Goal: Check status: Check status

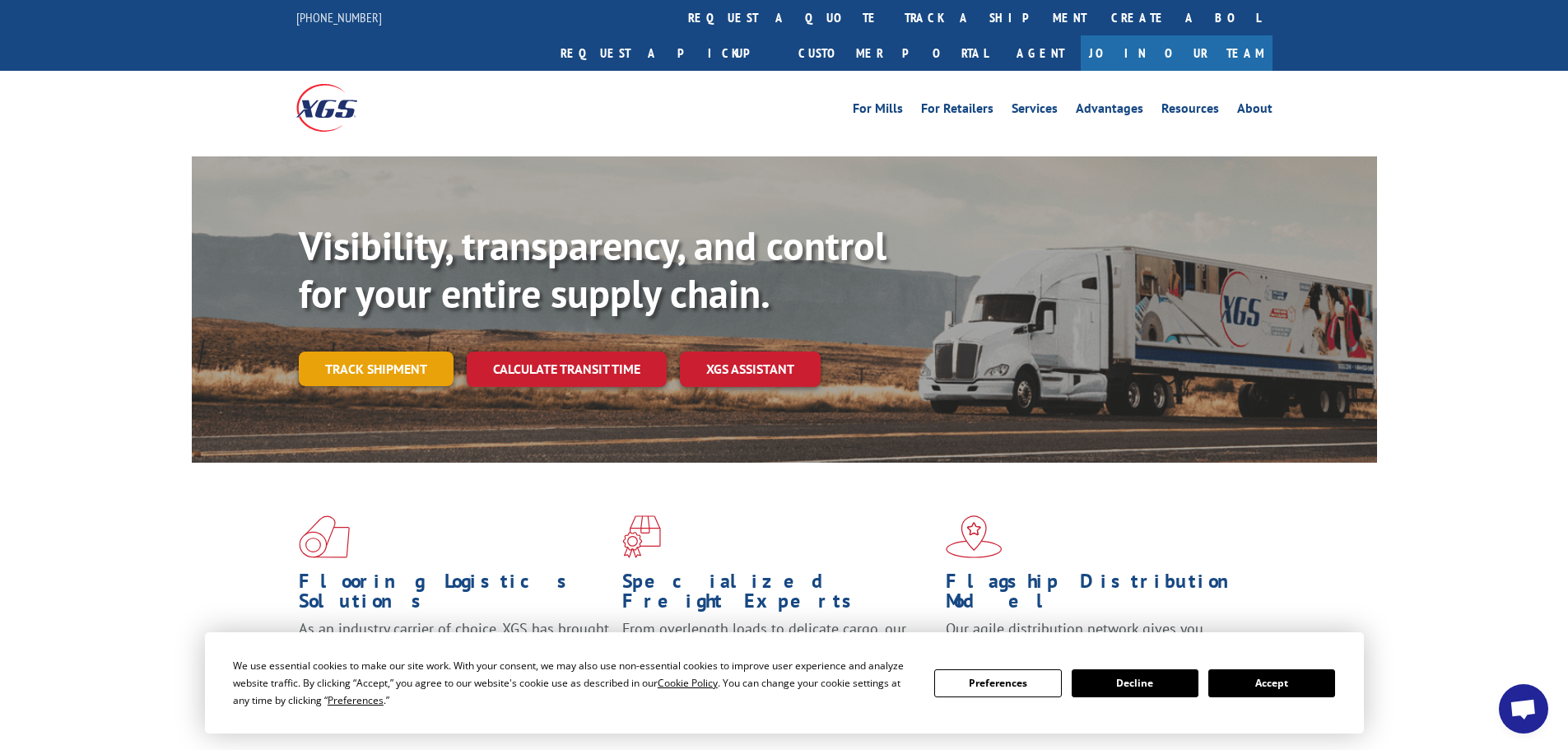
click at [382, 351] on link "Track shipment" at bounding box center [376, 369] width 154 height 35
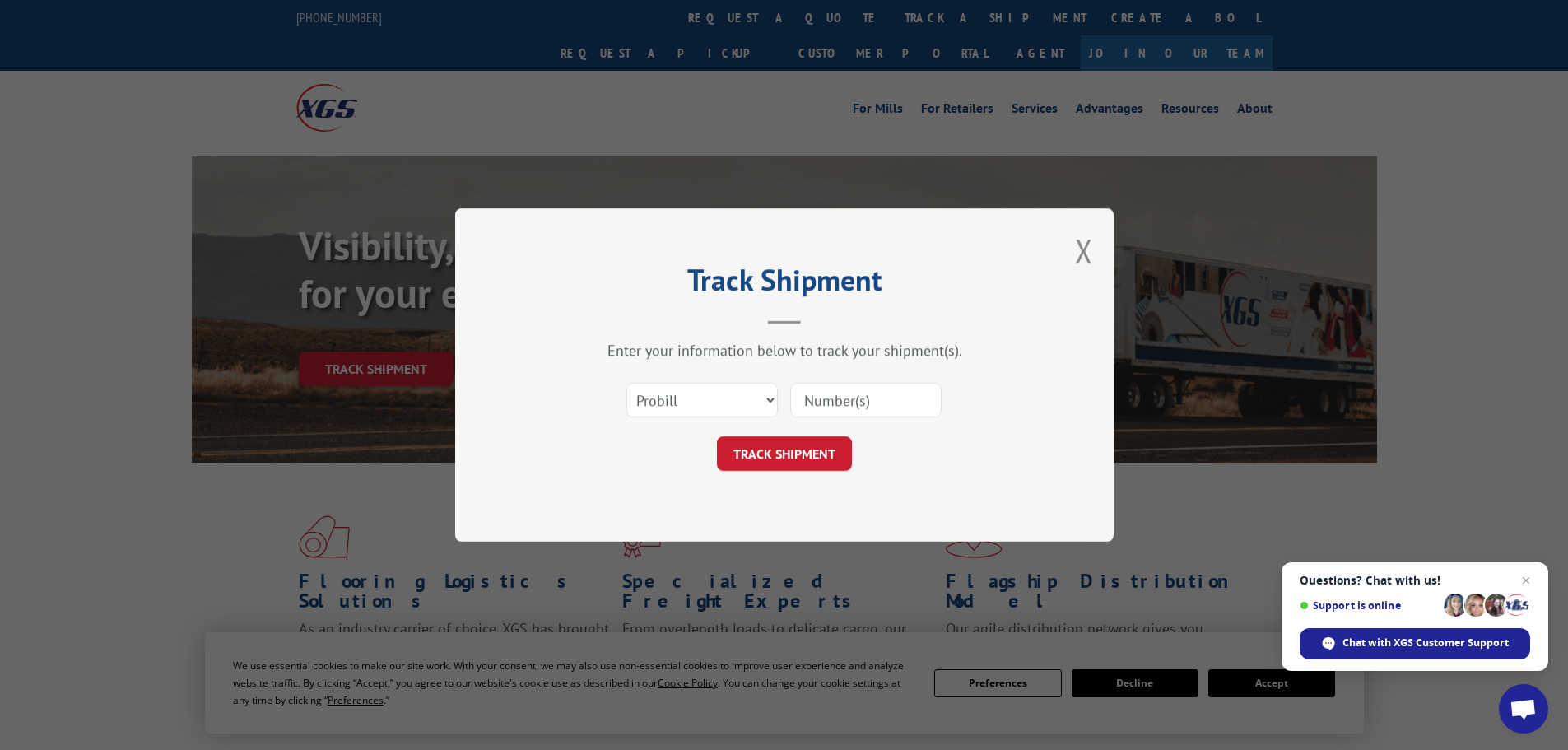
click at [841, 405] on input at bounding box center [866, 400] width 152 height 35
paste input "2874041"
type input "2874041"
click at [785, 449] on button "TRACK SHIPMENT" at bounding box center [784, 453] width 135 height 35
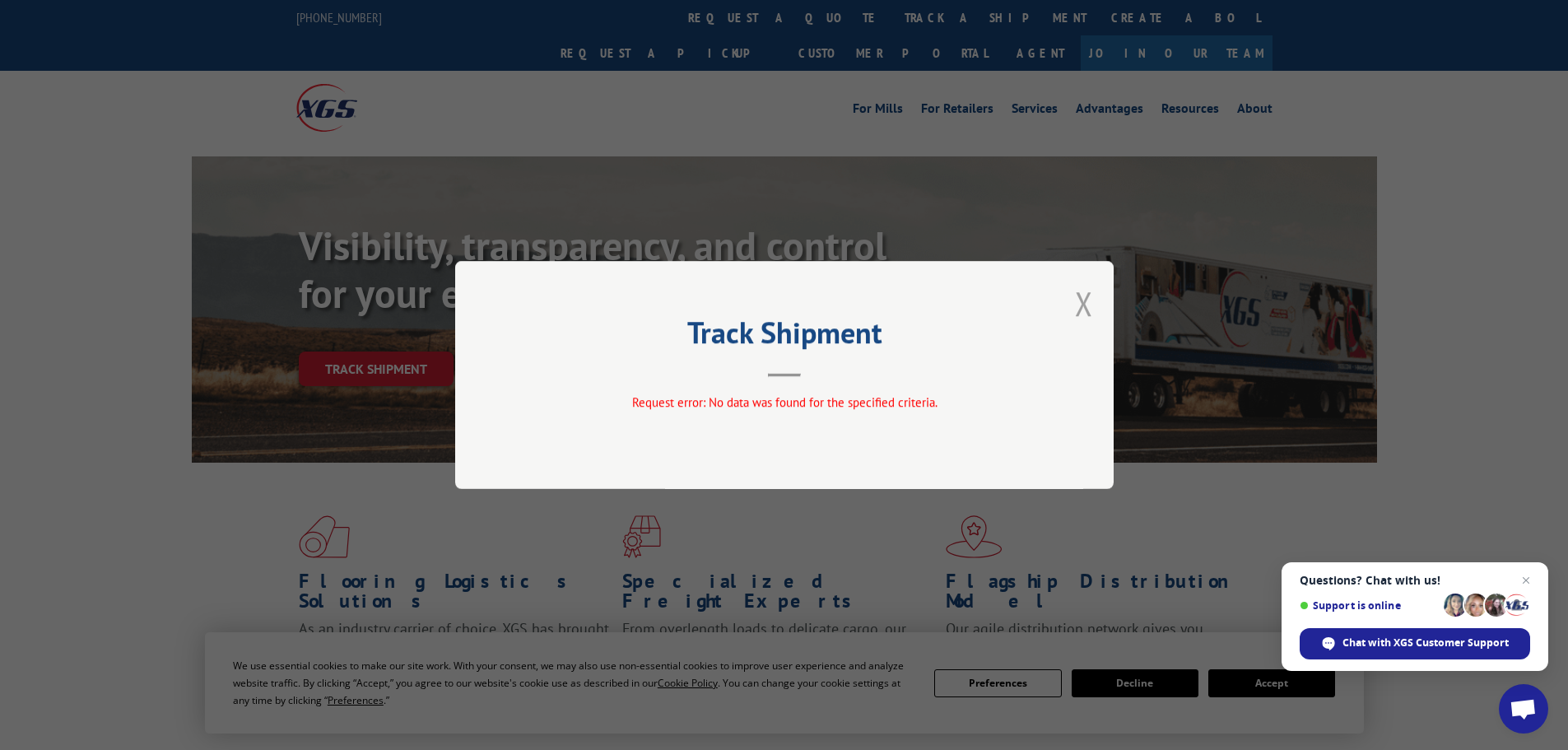
click at [1082, 303] on button "Close modal" at bounding box center [1084, 303] width 18 height 44
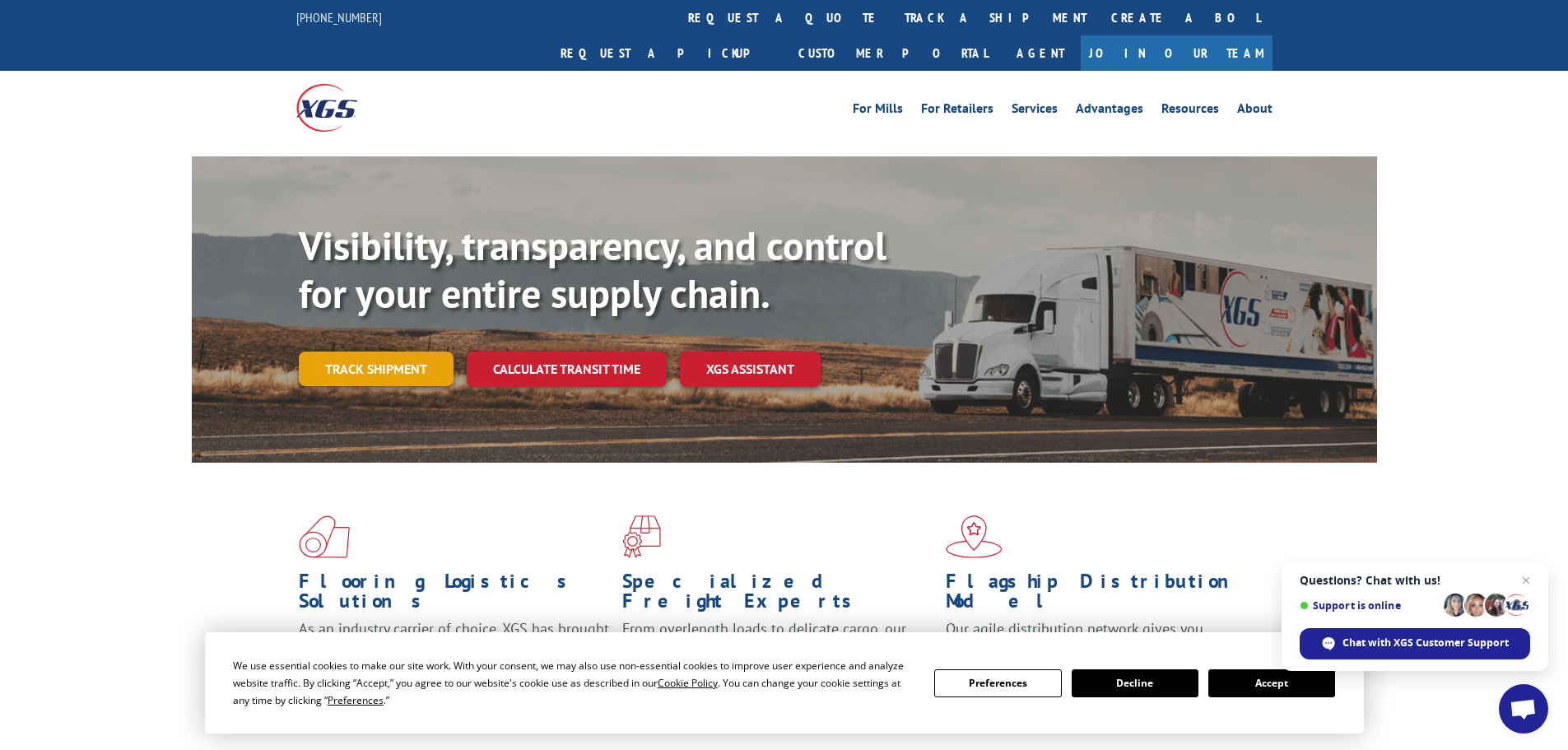
click at [402, 351] on link "Track shipment" at bounding box center [376, 369] width 154 height 35
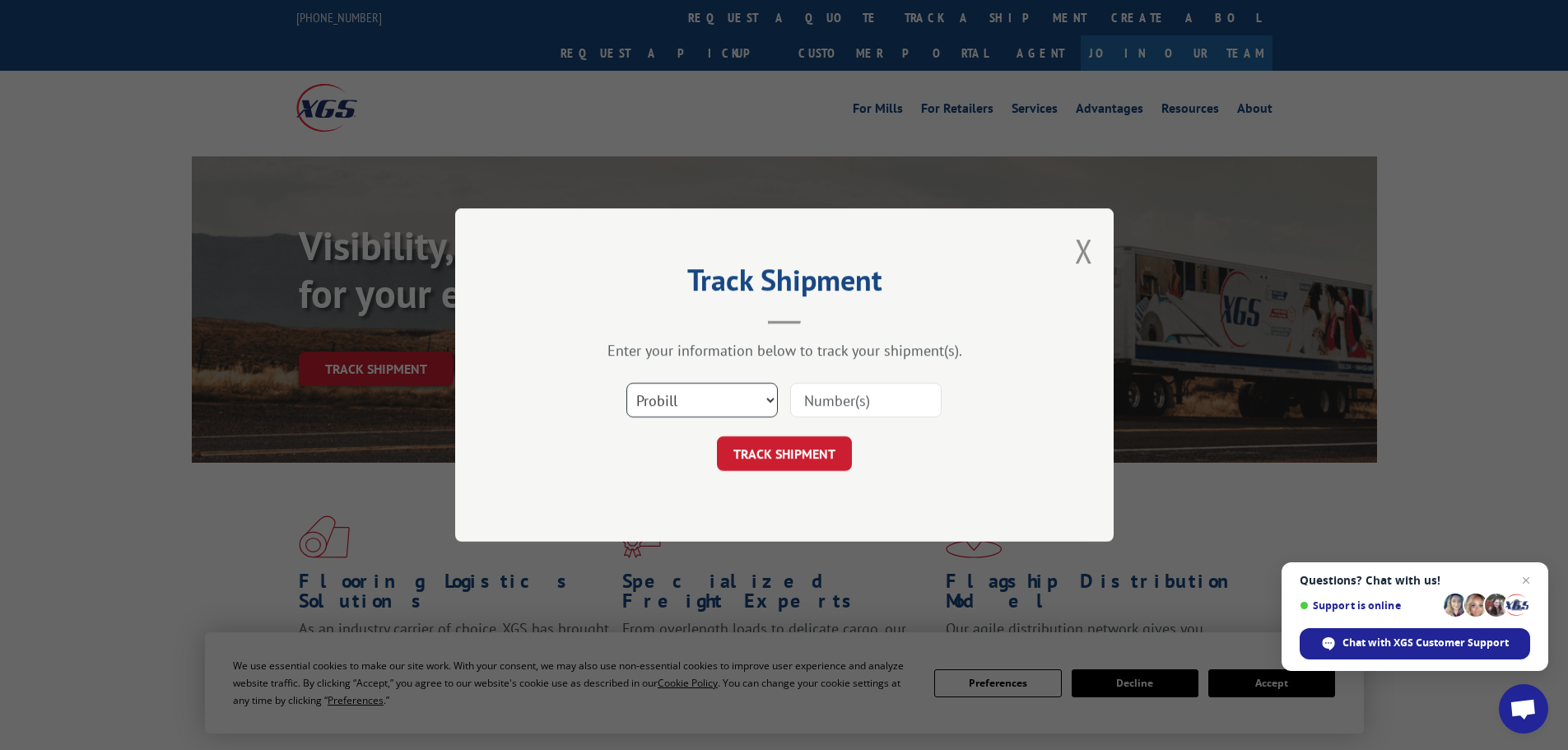
click at [767, 398] on select "Select category... Probill BOL PO" at bounding box center [702, 400] width 152 height 35
select select "bol"
click at [627, 382] on select "Select category... Probill BOL PO" at bounding box center [702, 400] width 152 height 35
click at [836, 396] on input at bounding box center [866, 400] width 152 height 35
paste input "2874041"
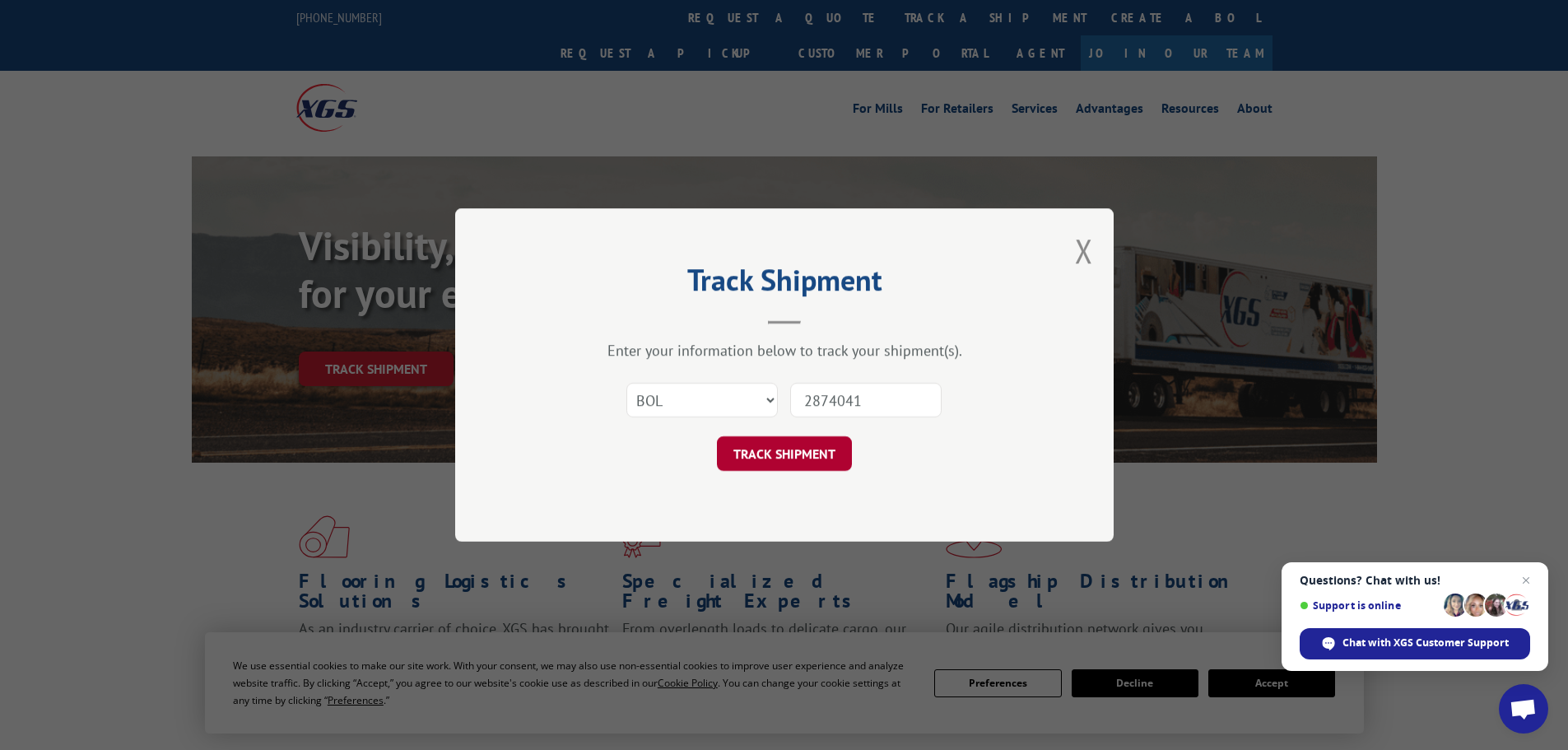
type input "2874041"
click at [800, 459] on button "TRACK SHIPMENT" at bounding box center [784, 453] width 135 height 35
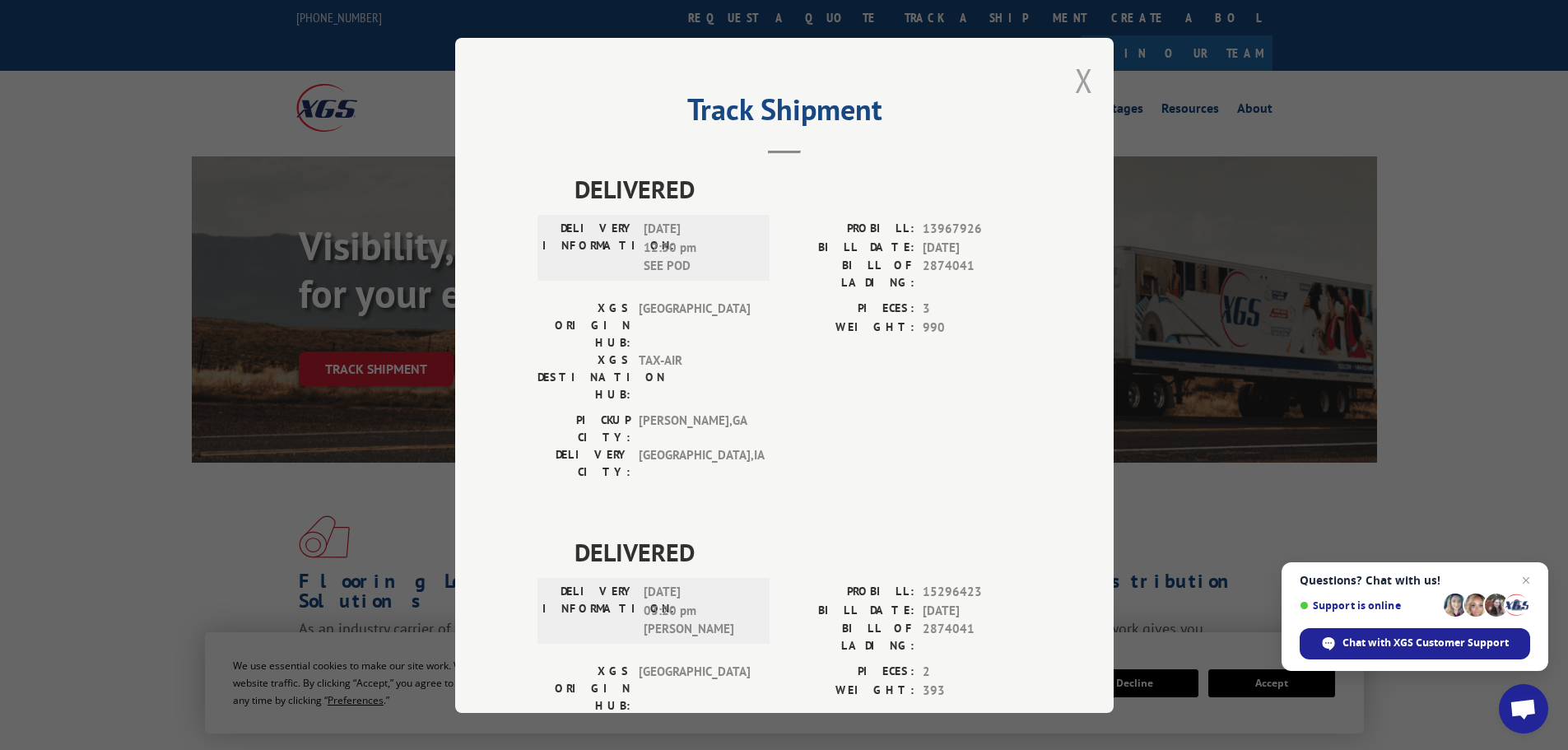
click at [1077, 74] on button "Close modal" at bounding box center [1084, 80] width 18 height 44
